Goal: Task Accomplishment & Management: Use online tool/utility

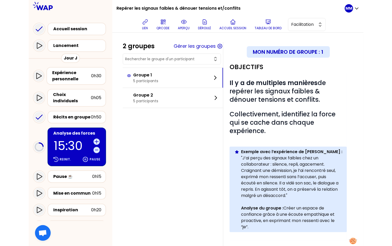
scroll to position [48, 0]
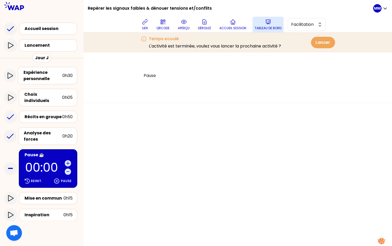
click at [271, 27] on p "Tableau de bord" at bounding box center [267, 28] width 27 height 4
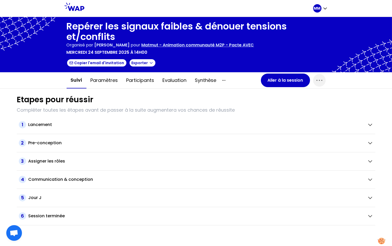
drag, startPoint x: 221, startPoint y: 79, endPoint x: 226, endPoint y: 83, distance: 6.5
click at [222, 79] on icon "button" at bounding box center [223, 80] width 6 height 6
click at [242, 91] on div "Tous les contenus" at bounding box center [247, 90] width 52 height 9
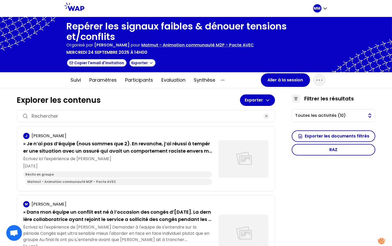
click at [321, 117] on span "Toutes les activités (10)" at bounding box center [329, 115] width 69 height 6
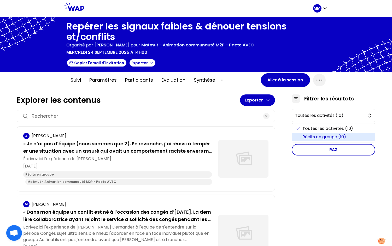
click at [320, 136] on span "Récits en groupe (10)" at bounding box center [336, 137] width 68 height 6
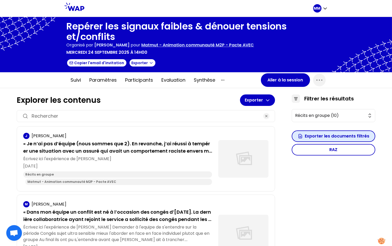
click at [316, 137] on button "Exporter les documents filtrés" at bounding box center [332, 135] width 83 height 11
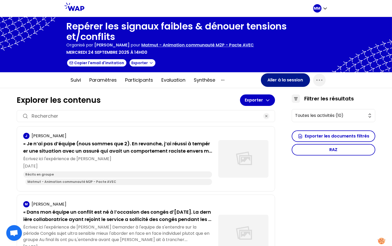
click at [272, 77] on button "Aller à la session" at bounding box center [285, 80] width 49 height 14
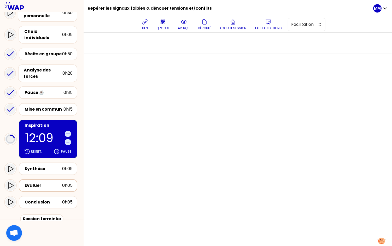
scroll to position [63, 0]
click at [55, 165] on div "Synthèse" at bounding box center [44, 168] width 38 height 6
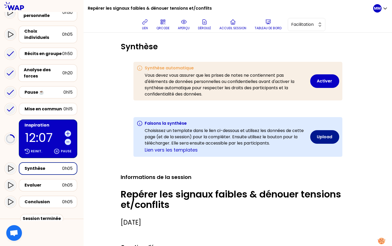
click at [321, 137] on button "Upload" at bounding box center [324, 137] width 29 height 14
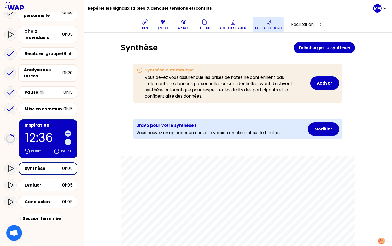
click at [267, 24] on icon at bounding box center [268, 22] width 6 height 6
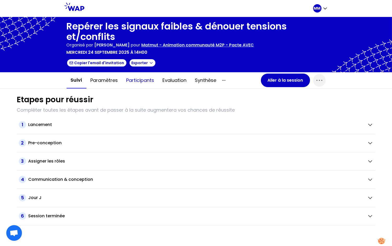
click at [141, 81] on button "Participants" at bounding box center [140, 81] width 36 height 16
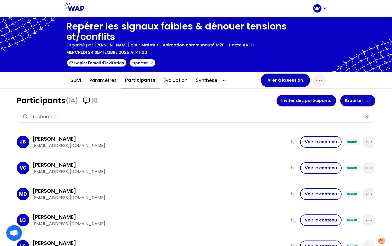
click at [142, 113] on input at bounding box center [196, 116] width 328 height 7
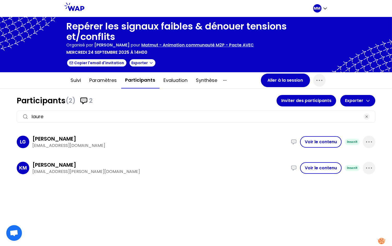
click at [79, 143] on p "garidou.lauren@matmut.fr" at bounding box center [159, 145] width 255 height 6
copy div "garidou.lauren@matmut.fr Nous devons faire face à un accroissement d'activité t…"
click at [102, 115] on input "laure" at bounding box center [196, 116] width 328 height 7
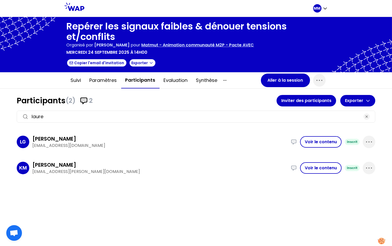
click at [102, 115] on input "laure" at bounding box center [196, 116] width 328 height 7
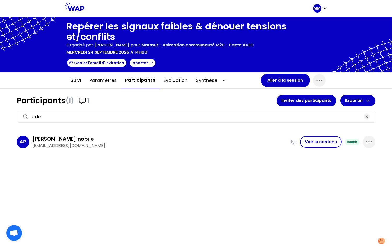
type input "ade"
click at [84, 145] on p "piguet-nobile.a@matmut.fr" at bounding box center [159, 145] width 255 height 6
copy div "piguet-nobile.a@matmut.fr J ai perçu des signaux de tension dans l'équipe car j…"
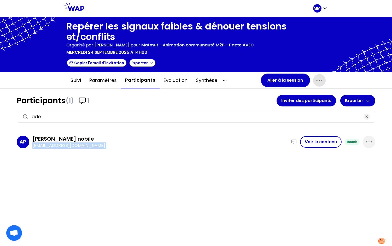
click at [316, 82] on icon "button" at bounding box center [319, 80] width 8 height 8
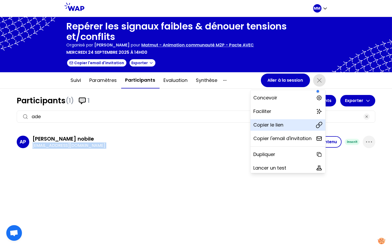
click at [268, 127] on p "Copier le lien" at bounding box center [268, 124] width 30 height 7
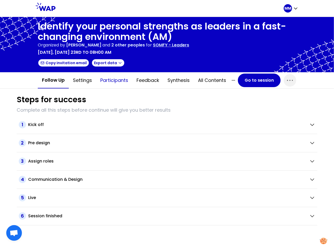
click at [122, 79] on button "Participants" at bounding box center [114, 81] width 36 height 16
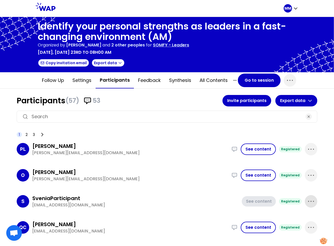
click at [310, 197] on icon "button" at bounding box center [311, 201] width 8 height 8
click at [297, 217] on p "Delete" at bounding box center [296, 218] width 15 height 7
click at [117, 115] on input at bounding box center [167, 116] width 271 height 7
type input "d"
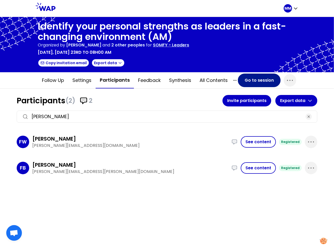
type input "frede"
click at [256, 77] on button "Go to session" at bounding box center [259, 81] width 43 height 14
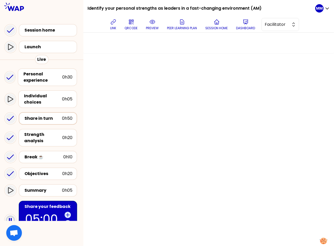
click at [45, 117] on div "Share in turn" at bounding box center [44, 118] width 38 height 6
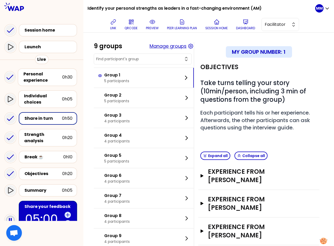
click at [177, 46] on button "Manage groups" at bounding box center [168, 46] width 37 height 7
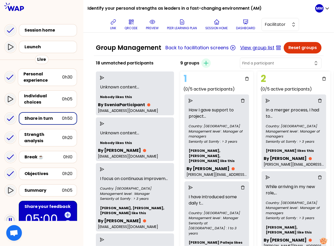
click at [251, 48] on button "View group list" at bounding box center [257, 47] width 34 height 7
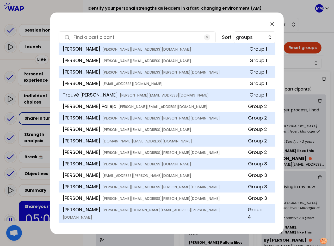
click at [102, 38] on input at bounding box center [138, 37] width 128 height 7
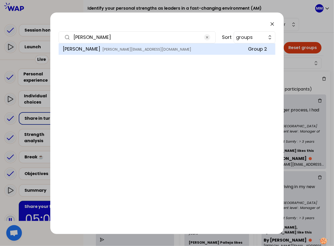
click at [176, 36] on input "fred" at bounding box center [138, 37] width 128 height 7
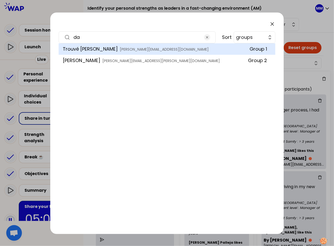
click at [195, 33] on div "da" at bounding box center [137, 37] width 157 height 12
click at [146, 36] on input "da" at bounding box center [138, 37] width 128 height 7
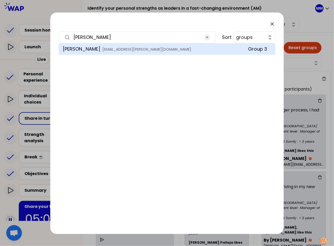
click at [163, 34] on input "farr" at bounding box center [138, 37] width 128 height 7
type input "suzann"
click at [154, 51] on span "suzanna.lammerts.van.bueren@somfy.com" at bounding box center [162, 49] width 118 height 5
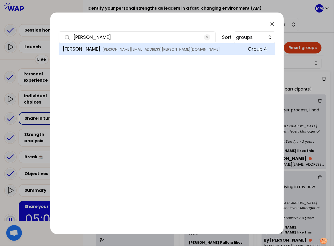
click at [109, 48] on span "suzanna.lammerts.van.bueren@somfy.com" at bounding box center [162, 49] width 118 height 5
click at [272, 25] on icon at bounding box center [272, 24] width 6 height 6
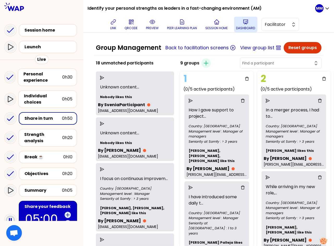
click at [246, 27] on p "Dashboard" at bounding box center [246, 28] width 19 height 4
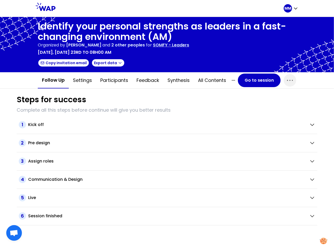
click at [111, 79] on button "Participants" at bounding box center [114, 81] width 36 height 16
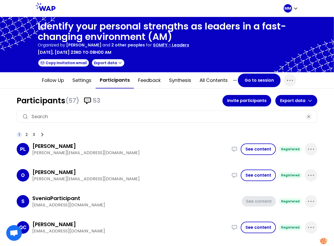
click at [110, 115] on input at bounding box center [167, 116] width 271 height 7
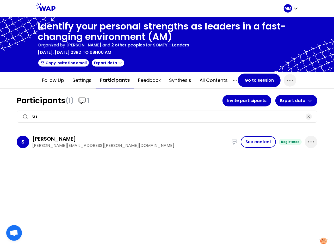
click at [53, 144] on p "suzanna.lammerts.van.bueren@somfy.com" at bounding box center [130, 145] width 196 height 6
copy p "lammerts"
click at [135, 114] on input "su" at bounding box center [167, 116] width 271 height 7
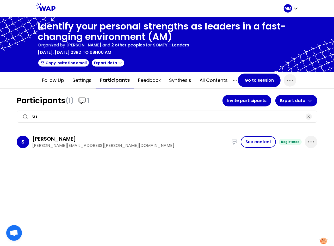
click at [135, 114] on input "su" at bounding box center [167, 116] width 271 height 7
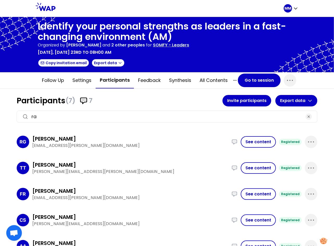
click at [73, 136] on h3 "Raphaelle Garcia" at bounding box center [54, 138] width 44 height 7
copy h3 "Garcia"
click at [88, 115] on input "ra" at bounding box center [167, 116] width 271 height 7
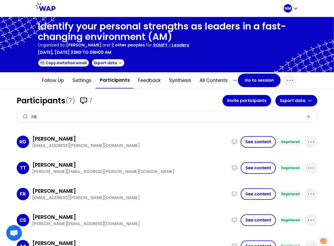
click at [88, 115] on input "ra" at bounding box center [167, 116] width 271 height 7
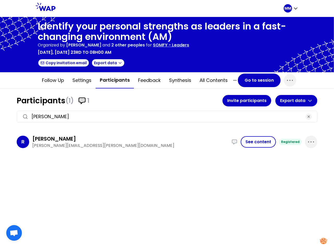
click at [71, 136] on h3 "Roberta Massari" at bounding box center [54, 138] width 44 height 7
copy h3 "Massari"
click at [100, 117] on input "roberta" at bounding box center [167, 116] width 271 height 7
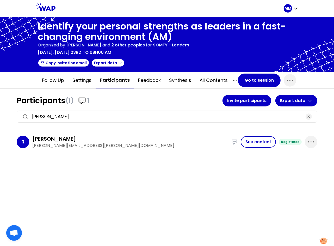
click at [100, 117] on input "roberta" at bounding box center [167, 116] width 271 height 7
click at [64, 137] on h3 "Lotfi Benazzouz" at bounding box center [54, 138] width 44 height 7
copy h3 "Benazzouz"
click at [137, 114] on input "lotfi" at bounding box center [167, 116] width 271 height 7
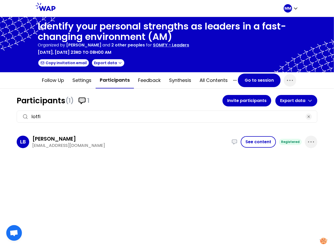
click at [137, 114] on input "lotfi" at bounding box center [167, 116] width 271 height 7
click at [128, 114] on input "nicola" at bounding box center [167, 116] width 271 height 7
click at [128, 115] on input "nicola" at bounding box center [167, 116] width 271 height 7
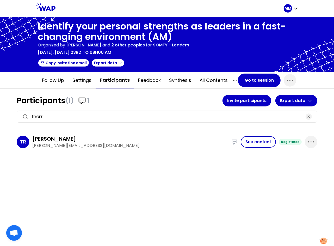
click at [88, 115] on input "therr" at bounding box center [167, 116] width 271 height 7
type input "albert"
drag, startPoint x: 51, startPoint y: 137, endPoint x: 242, endPoint y: 161, distance: 192.1
click at [101, 139] on div "Albert Moles Palleja" at bounding box center [130, 138] width 196 height 7
copy h3 "Moles Palleja"
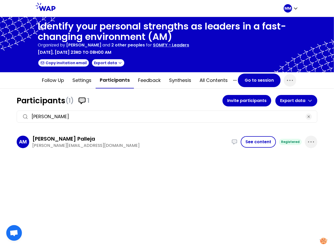
click at [180, 46] on p "SOMFY - Leaders" at bounding box center [171, 45] width 36 height 6
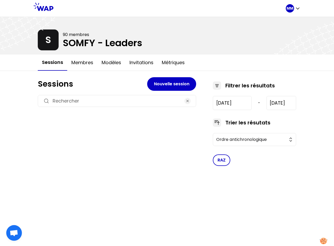
type input "2024-7-17"
type input "2025-10-14"
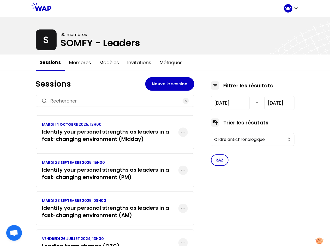
click at [112, 210] on h3 "Identify your personal strengths as leaders in a fast-changing environment (AM)" at bounding box center [110, 211] width 136 height 15
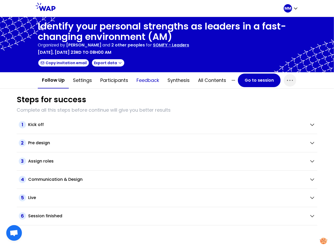
click at [158, 81] on button "Feedback" at bounding box center [148, 81] width 31 height 16
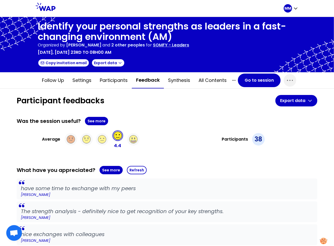
drag, startPoint x: 97, startPoint y: 120, endPoint x: 106, endPoint y: 122, distance: 9.5
click at [97, 120] on button "See more" at bounding box center [96, 121] width 23 height 8
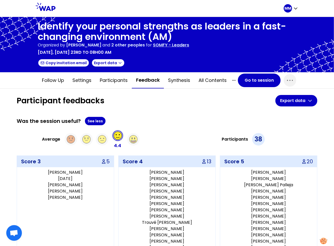
scroll to position [3, 0]
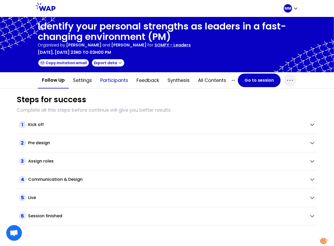
click at [121, 80] on button "Participants" at bounding box center [114, 81] width 36 height 16
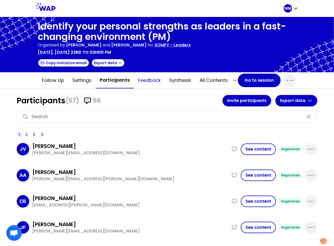
click at [143, 81] on button "Feedback" at bounding box center [149, 81] width 31 height 16
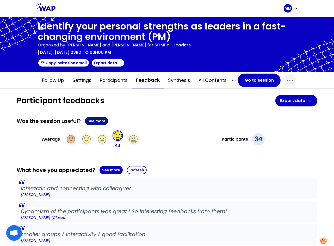
click at [96, 120] on button "See more" at bounding box center [96, 121] width 23 height 8
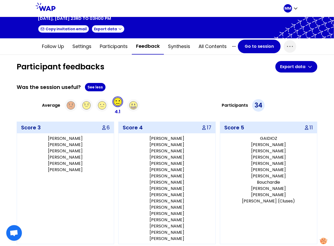
scroll to position [37, 0]
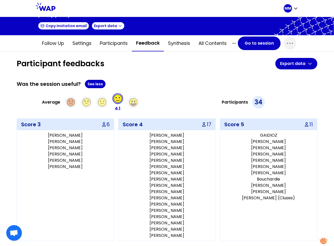
click at [268, 184] on p "Jennifer Kavanagh" at bounding box center [269, 185] width 93 height 6
copy p "Jennifer Kavanagh"
click at [261, 146] on p "Edouard Berthelot" at bounding box center [269, 148] width 93 height 6
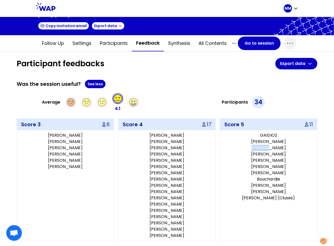
click at [261, 146] on p "Edouard Berthelot" at bounding box center [269, 148] width 93 height 6
copy p "Edouard Berthelot"
click at [267, 189] on p "Krzysztof" at bounding box center [269, 192] width 93 height 6
click at [267, 190] on p "Krzysztof" at bounding box center [269, 192] width 93 height 6
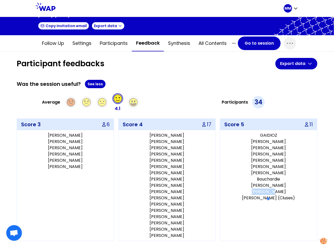
copy p "Krzysztof"
click at [104, 44] on button "Participants" at bounding box center [114, 43] width 36 height 16
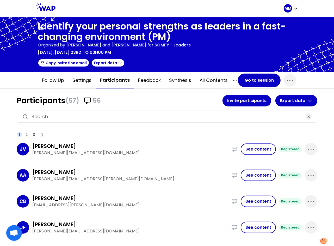
click at [84, 116] on input at bounding box center [167, 116] width 271 height 7
paste input "Krzysztof"
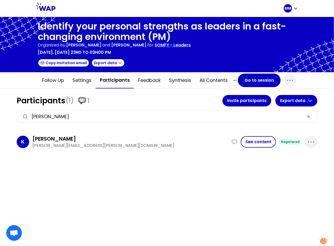
type input "Krzysztof"
click at [60, 143] on p "krzysztof.zylinski@somfy.com" at bounding box center [130, 145] width 196 height 6
copy p "zylinski"
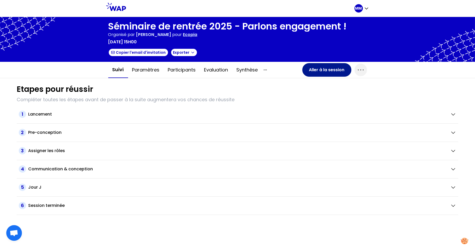
click at [317, 72] on button "Aller à la session" at bounding box center [326, 70] width 49 height 14
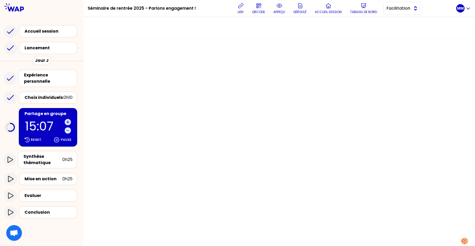
drag, startPoint x: 396, startPoint y: 7, endPoint x: 401, endPoint y: 14, distance: 9.0
click at [396, 7] on span "Facilitation" at bounding box center [398, 8] width 23 height 6
click at [404, 22] on span "Conception" at bounding box center [405, 21] width 22 height 6
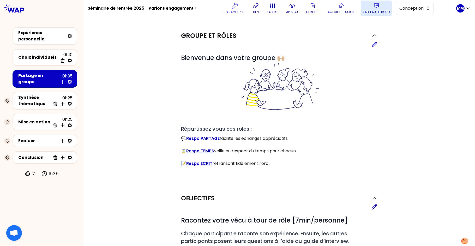
click at [378, 11] on p "Tableau de bord" at bounding box center [376, 12] width 27 height 4
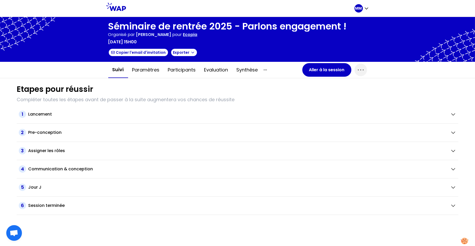
click at [147, 35] on span "Aude Serrano" at bounding box center [153, 35] width 35 height 6
drag, startPoint x: 147, startPoint y: 35, endPoint x: 150, endPoint y: 35, distance: 2.9
click at [147, 35] on span "Aude Serrano" at bounding box center [153, 35] width 35 height 6
click at [152, 35] on span "Aude Serrano" at bounding box center [153, 35] width 35 height 6
drag, startPoint x: 161, startPoint y: 35, endPoint x: 137, endPoint y: 35, distance: 24.3
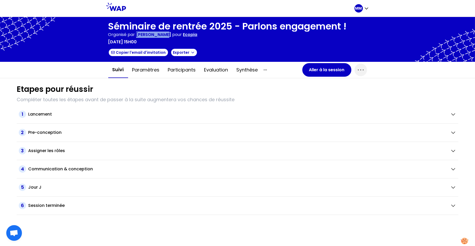
click at [137, 35] on span "Aude Serrano" at bounding box center [153, 35] width 35 height 6
copy span "Aude Serrano"
click at [155, 71] on button "Paramètres" at bounding box center [146, 70] width 36 height 16
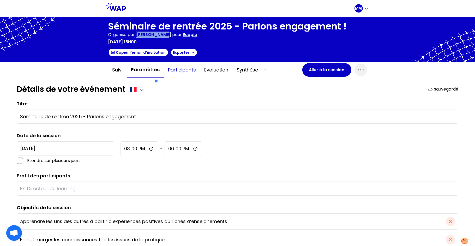
click at [178, 71] on button "Participants" at bounding box center [182, 70] width 36 height 16
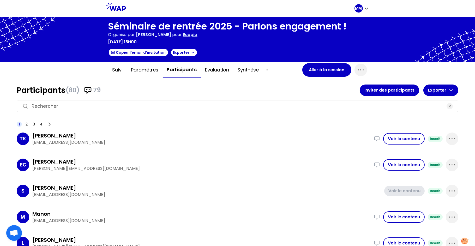
click at [145, 104] on input at bounding box center [238, 106] width 412 height 7
paste input "Aude Serrano"
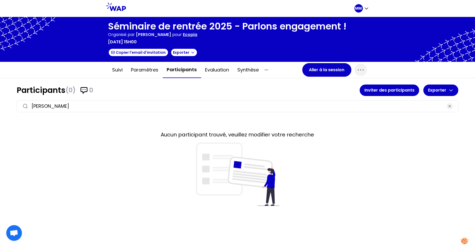
type input "Aude Serrano"
click at [365, 11] on div "MM" at bounding box center [361, 8] width 15 height 8
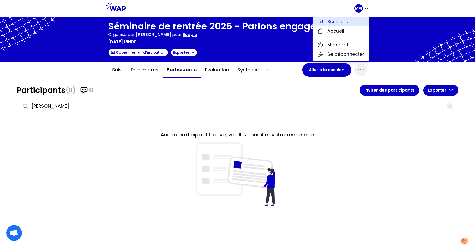
click at [358, 20] on button "Sessions" at bounding box center [341, 21] width 56 height 9
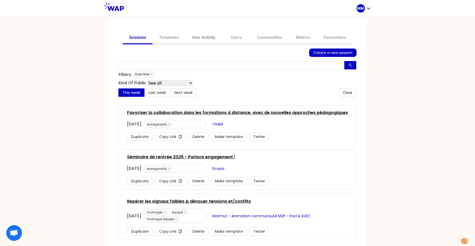
click at [208, 38] on link "User Activity" at bounding box center [203, 38] width 37 height 13
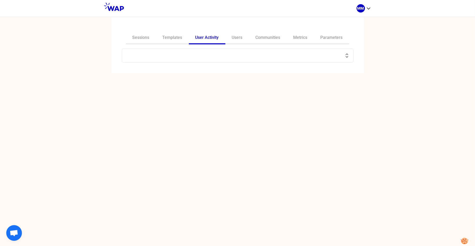
click at [203, 56] on input "text" at bounding box center [234, 55] width 219 height 7
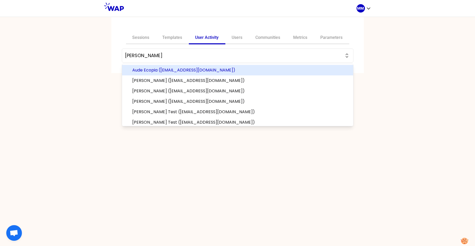
drag, startPoint x: 227, startPoint y: 70, endPoint x: 214, endPoint y: 66, distance: 14.2
click at [227, 70] on span "Aude Ecopia (aude.serrano@ecopia-school.com)" at bounding box center [241, 70] width 217 height 6
type input "Aude Ecopia (aude.serrano@ecopia-school.com)"
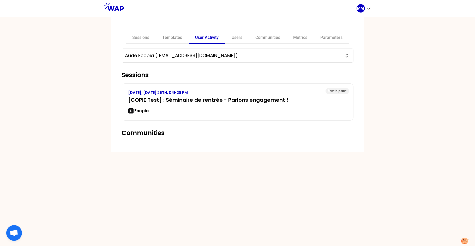
drag, startPoint x: 173, startPoint y: 55, endPoint x: 238, endPoint y: 52, distance: 65.0
click at [239, 52] on input "Aude Ecopia (aude.serrano@ecopia-school.com)" at bounding box center [234, 55] width 219 height 7
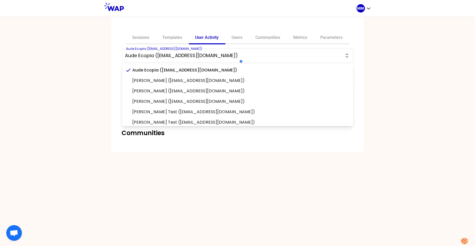
click at [48, 87] on div "Sessions Templates User Activity Users Communities Metrics Parameters Aude Ecop…" at bounding box center [237, 131] width 475 height 229
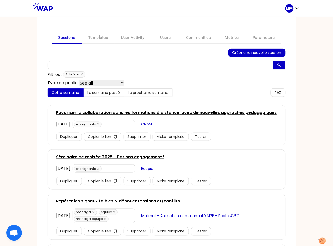
click at [70, 112] on link "Favoriser la collaboration dans les formations à distance, avec de nouvelles ap…" at bounding box center [166, 113] width 221 height 6
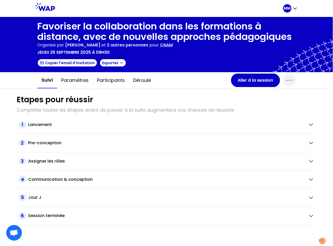
click at [141, 28] on h1 "Favoriser la collaboration dans les formations à distance, avec de nouvelles ap…" at bounding box center [166, 31] width 259 height 21
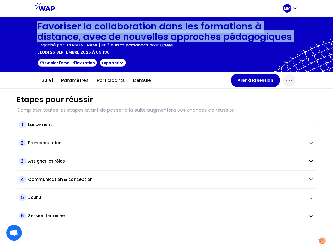
click at [141, 28] on h1 "Favoriser la collaboration dans les formations à distance, avec de nouvelles ap…" at bounding box center [166, 31] width 259 height 21
click at [123, 37] on h1 "Favoriser la collaboration dans les formations à distance, avec de nouvelles ap…" at bounding box center [166, 31] width 259 height 21
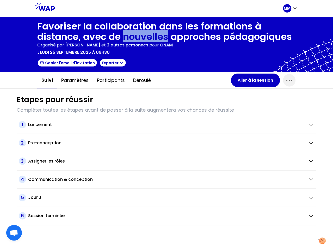
click at [123, 37] on h1 "Favoriser la collaboration dans les formations à distance, avec de nouvelles ap…" at bounding box center [166, 31] width 259 height 21
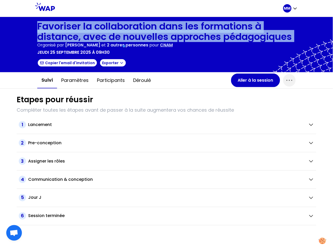
drag, startPoint x: 123, startPoint y: 37, endPoint x: 112, endPoint y: 41, distance: 11.8
click at [122, 37] on h1 "Favoriser la collaboration dans les formations à distance, avec de nouvelles ap…" at bounding box center [166, 31] width 259 height 21
click at [243, 79] on button "Aller à la session" at bounding box center [255, 81] width 49 height 14
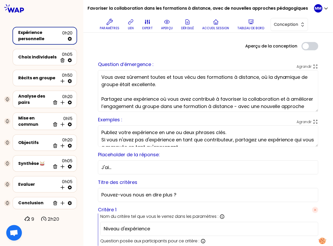
click at [129, 87] on textarea "Vous avez sûrement toutes et tous vécu des formations à distance, où la dynamiq…" at bounding box center [208, 91] width 221 height 42
